Goal: Task Accomplishment & Management: Complete application form

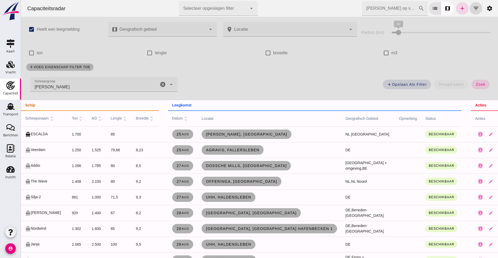
scroll to position [640, 0]
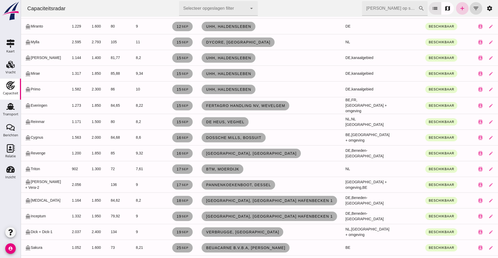
click at [459, 7] on icon "add" at bounding box center [462, 8] width 6 height 6
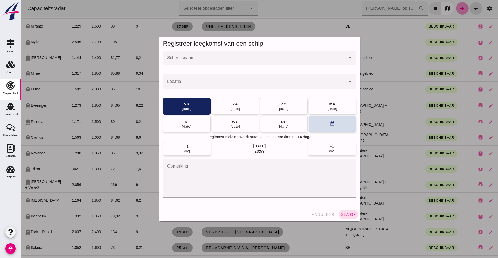
scroll to position [0, 0]
click at [192, 60] on input "Scheepsnaam" at bounding box center [254, 60] width 183 height 6
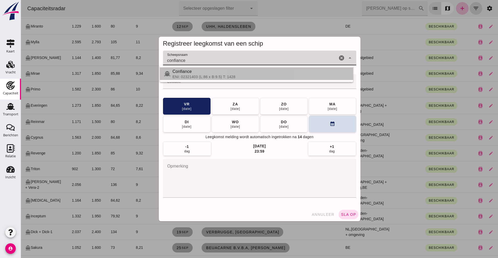
click at [192, 74] on div "Confiance" at bounding box center [260, 72] width 176 height 6
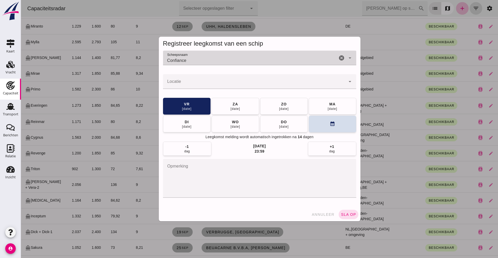
type input "Confiance"
click at [189, 86] on input "Locatie" at bounding box center [254, 84] width 183 height 6
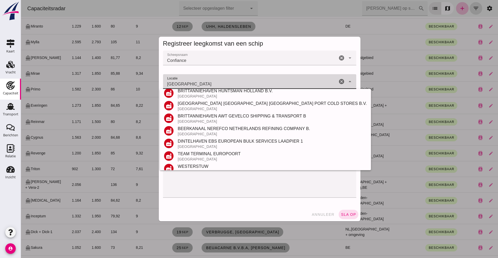
scroll to position [79, 0]
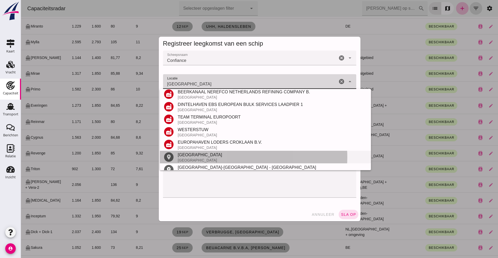
click at [195, 157] on div "[GEOGRAPHIC_DATA]" at bounding box center [272, 155] width 189 height 6
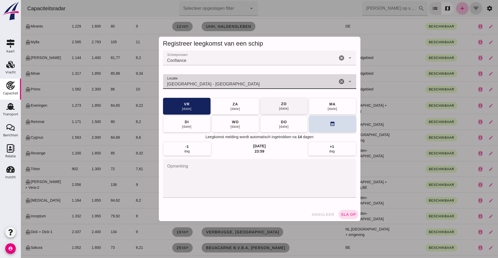
type input "[GEOGRAPHIC_DATA] - [GEOGRAPHIC_DATA]"
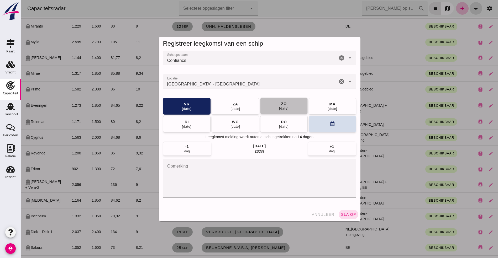
click at [284, 114] on div "[DATE] [DATE] [DATE] [DATE] [DATE] [DATE] [DATE] calendar_month" at bounding box center [259, 115] width 193 height 35
click at [285, 120] on span "[DATE]" at bounding box center [284, 123] width 10 height 9
click at [283, 124] on div "[DATE]" at bounding box center [284, 126] width 10 height 4
click at [282, 125] on div "[DATE]" at bounding box center [284, 126] width 10 height 4
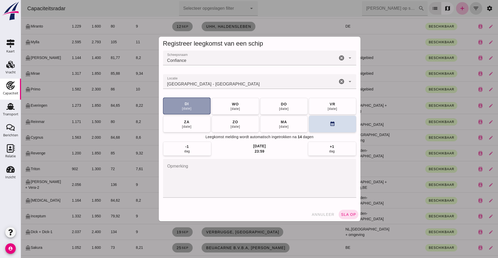
click at [164, 100] on button "[DATE]" at bounding box center [187, 106] width 48 height 17
click at [159, 98] on div "Scheepsnaam Scheepsnaam Confiance Confiance cancel arrow_drop_down Locatie Loca…" at bounding box center [260, 129] width 202 height 157
click at [159, 102] on div "Scheepsnaam Scheepsnaam Confiance Confiance cancel arrow_drop_down Locatie Loca…" at bounding box center [260, 129] width 202 height 157
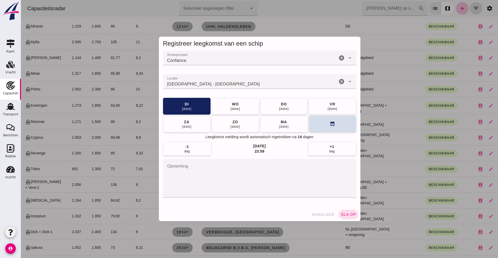
click at [159, 102] on div "Scheepsnaam Scheepsnaam Confiance Confiance cancel arrow_drop_down Locatie Loca…" at bounding box center [260, 129] width 202 height 157
click at [334, 122] on button "calendar_month" at bounding box center [333, 123] width 48 height 17
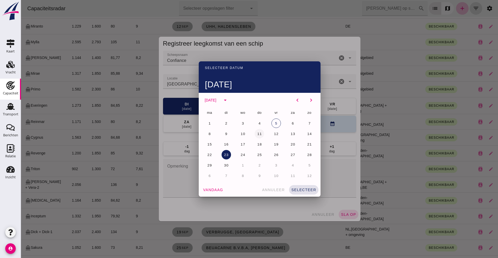
click at [259, 133] on span "11" at bounding box center [259, 134] width 5 height 4
click at [299, 191] on span "selecteer" at bounding box center [303, 190] width 25 height 4
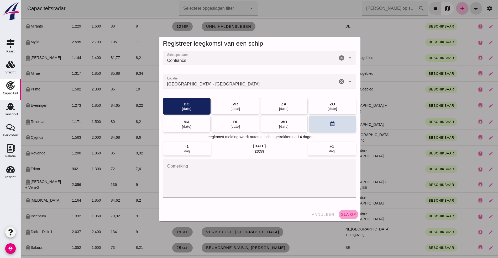
click at [347, 215] on span "sla op" at bounding box center [348, 215] width 15 height 4
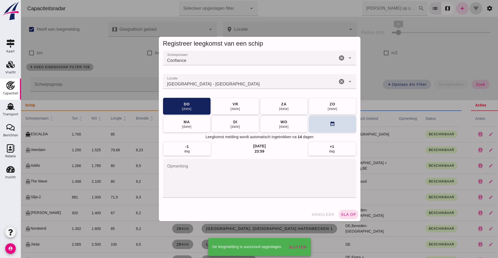
scroll to position [640, 0]
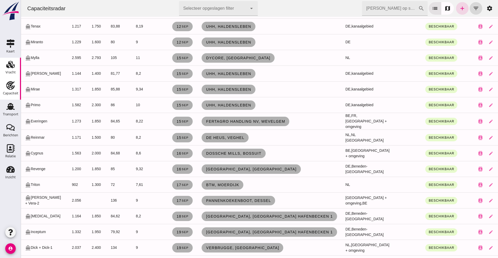
click at [14, 61] on icon "Vracht" at bounding box center [10, 64] width 8 height 8
